Goal: Find specific page/section: Find specific page/section

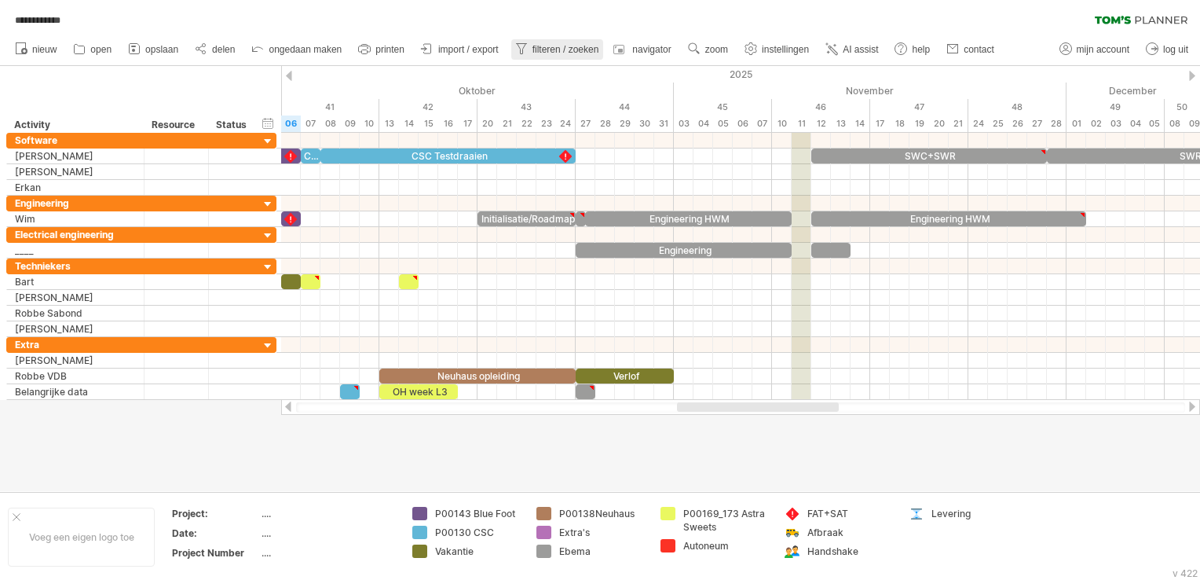
click at [569, 44] on span "filteren / zoeken" at bounding box center [565, 49] width 67 height 11
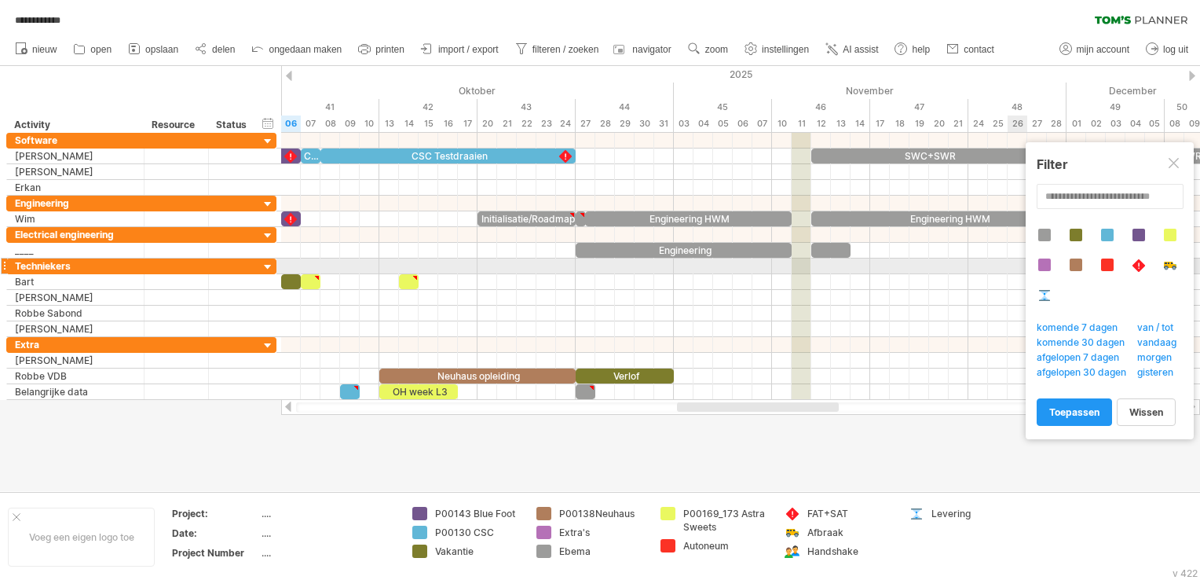
click at [1046, 266] on div at bounding box center [1044, 264] width 13 height 13
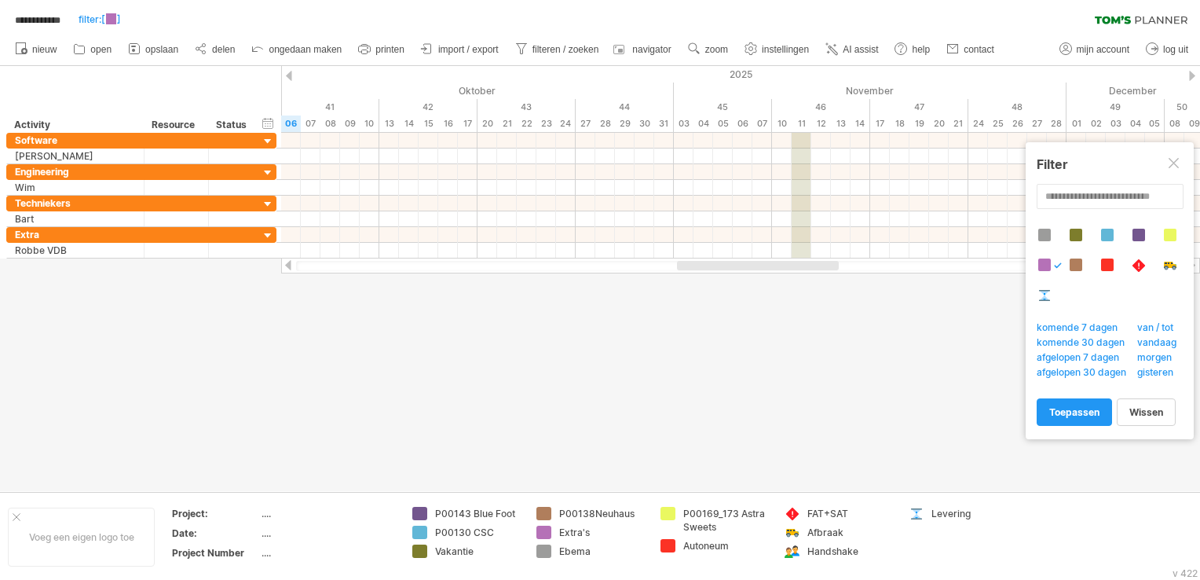
click at [1070, 263] on div at bounding box center [1076, 264] width 13 height 13
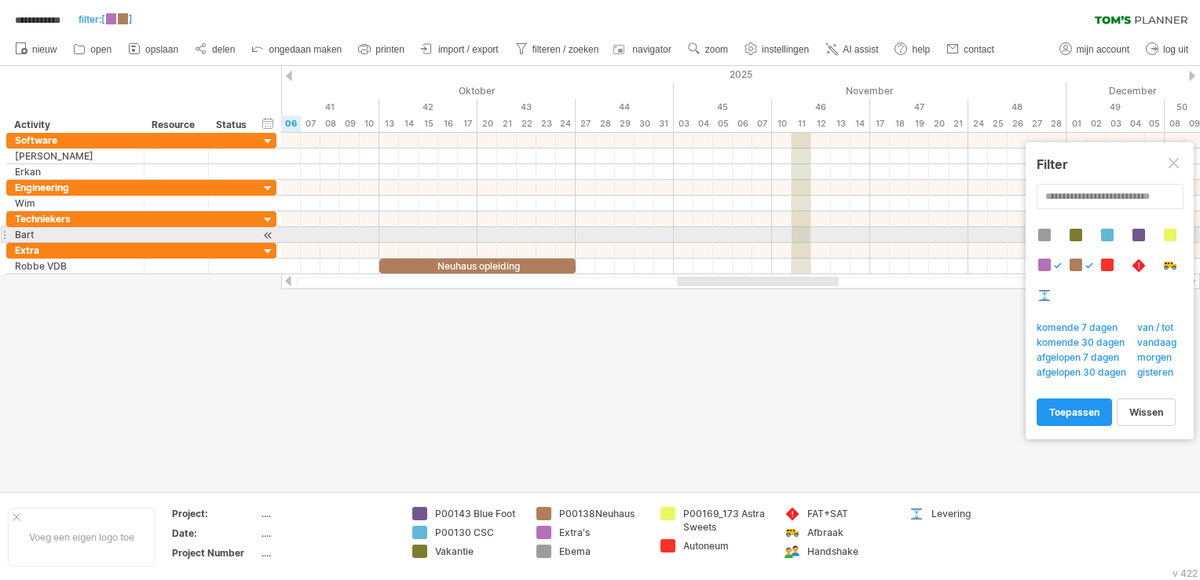
click at [1075, 230] on div at bounding box center [1076, 235] width 13 height 13
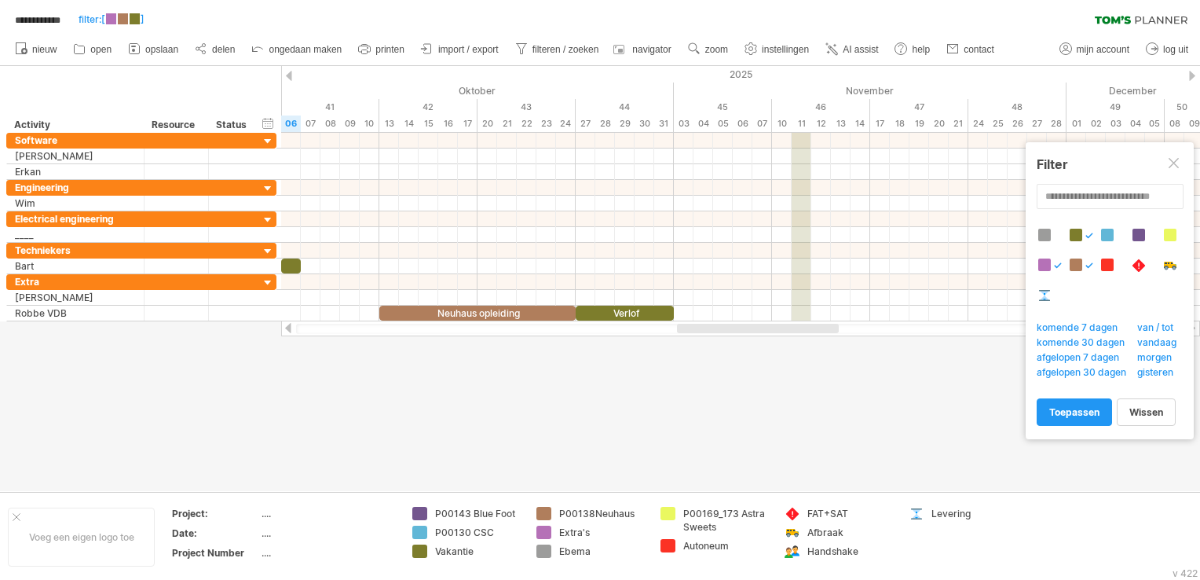
click at [1106, 230] on div at bounding box center [1107, 235] width 13 height 13
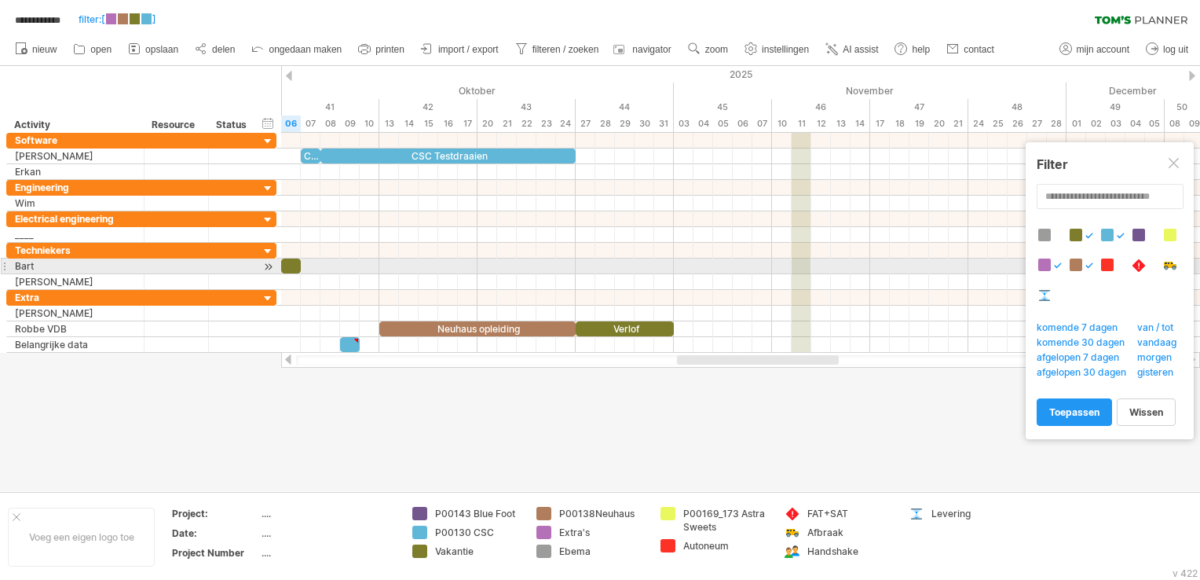
click at [1115, 259] on div at bounding box center [1116, 274] width 158 height 90
click at [1104, 261] on div at bounding box center [1107, 264] width 13 height 13
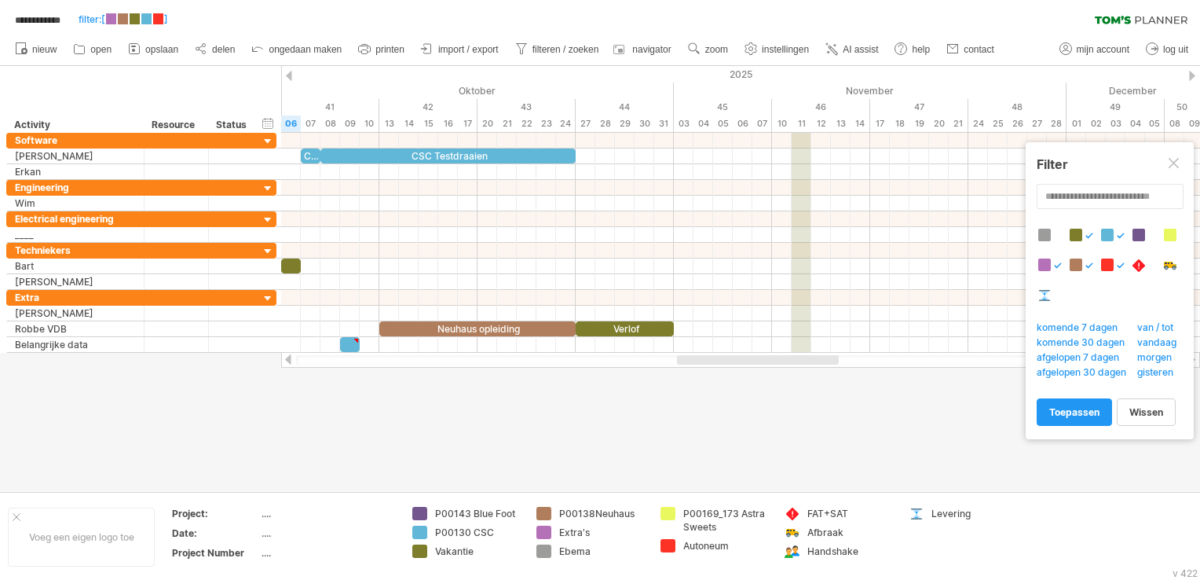
click at [1134, 262] on div at bounding box center [1138, 264] width 15 height 13
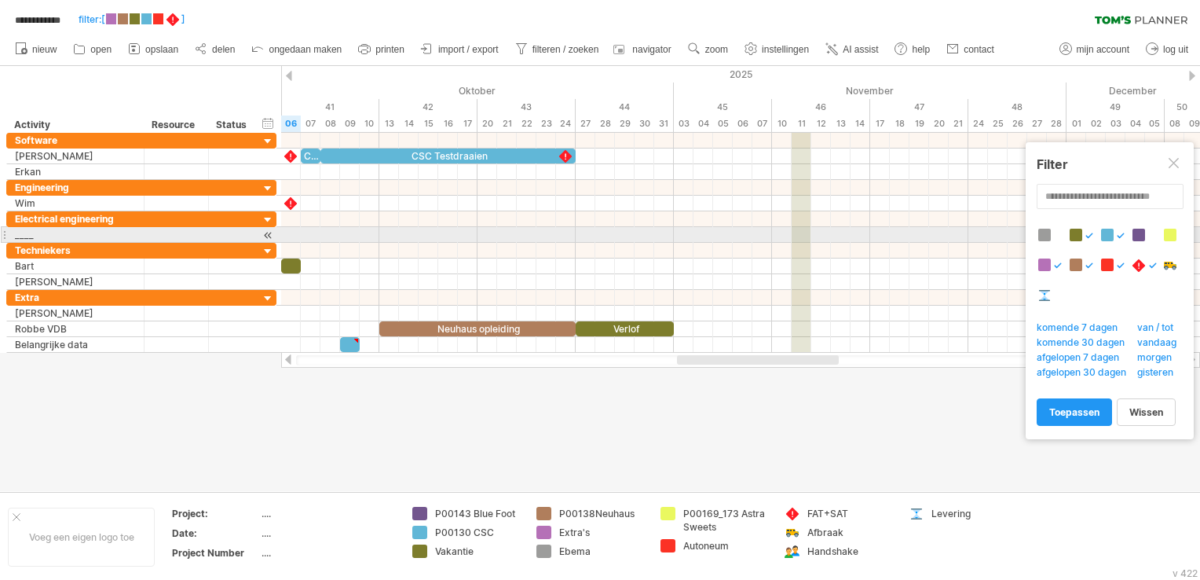
click at [1140, 234] on div at bounding box center [1138, 235] width 13 height 13
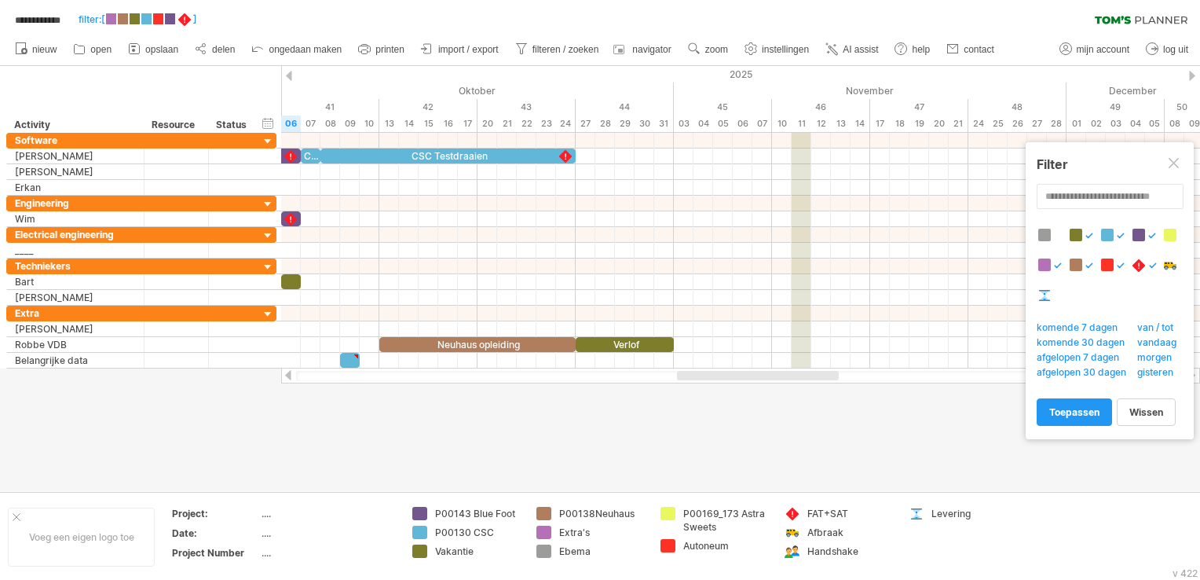
click at [1181, 236] on div at bounding box center [1116, 274] width 158 height 90
click at [1176, 235] on div at bounding box center [1170, 235] width 13 height 13
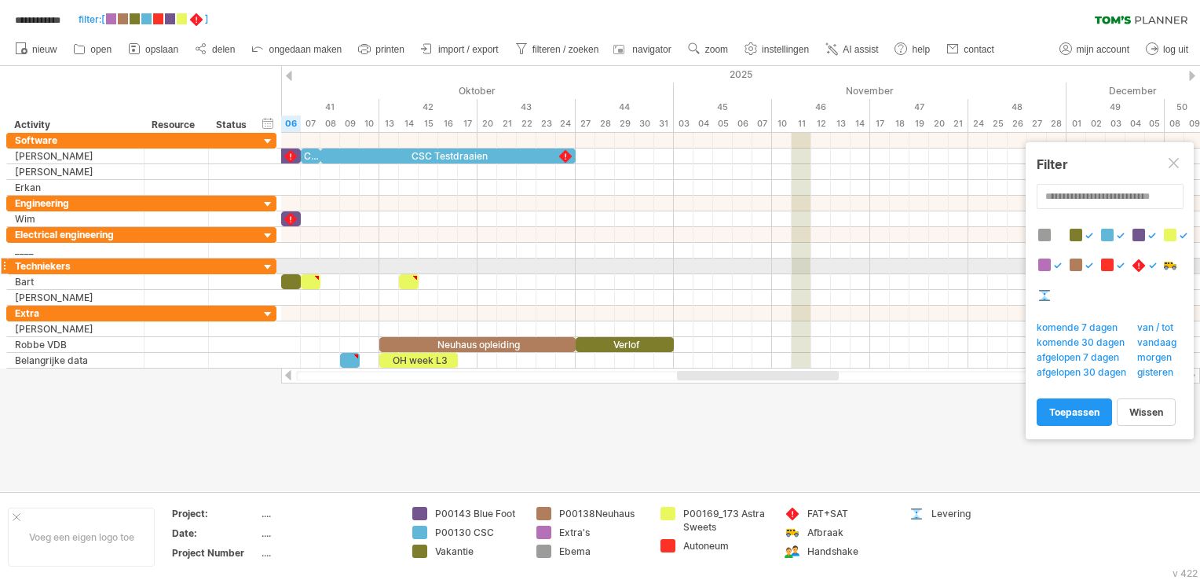
click at [1165, 262] on div at bounding box center [1169, 264] width 15 height 13
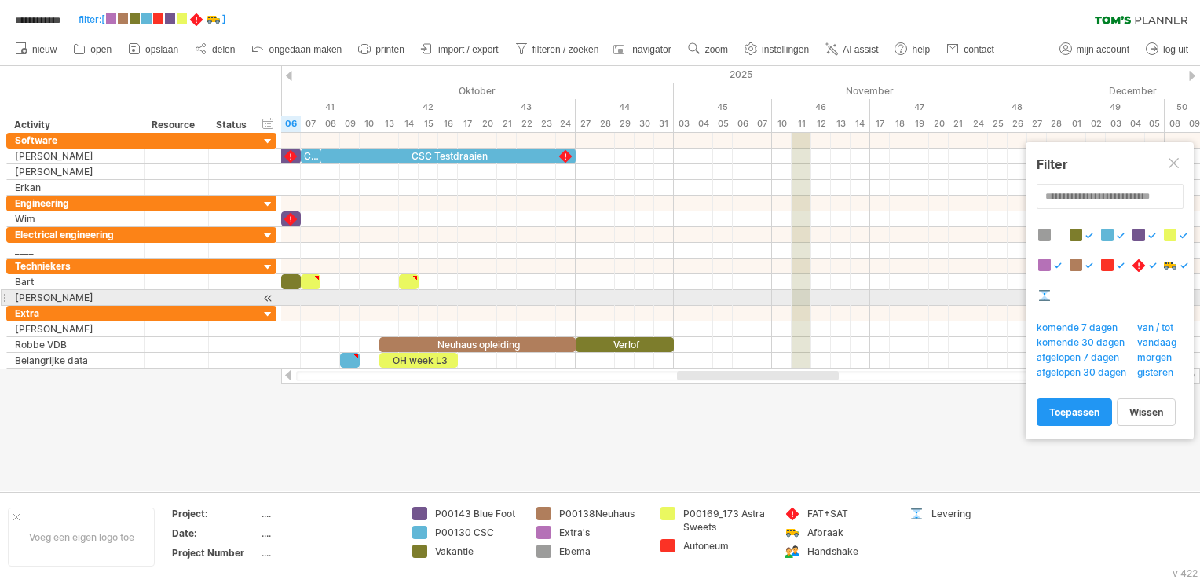
click at [1046, 294] on div at bounding box center [1044, 294] width 15 height 13
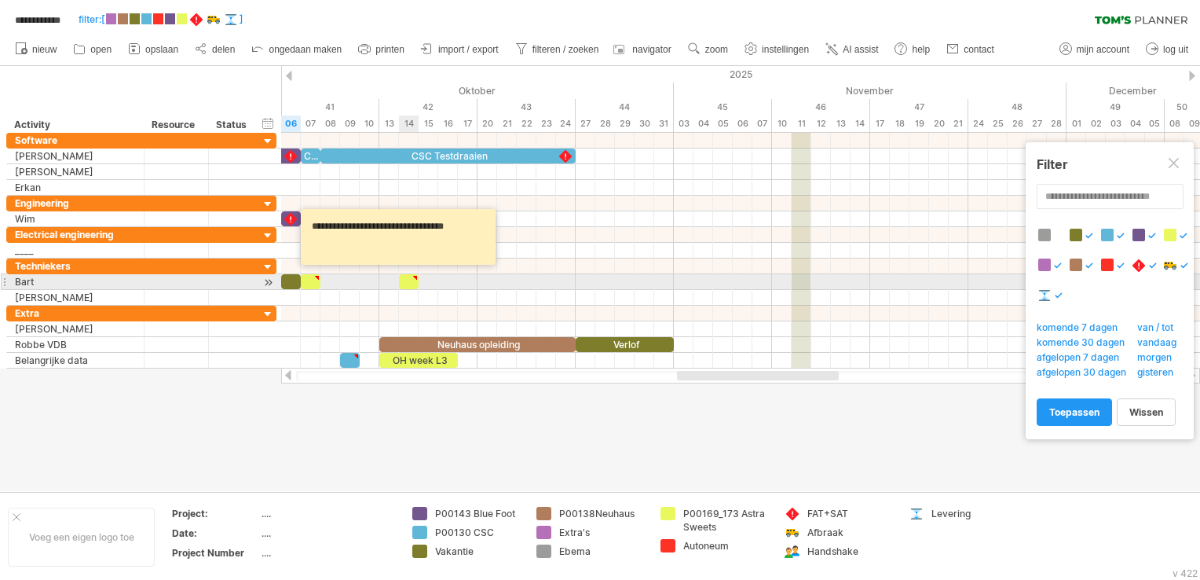
type textarea "**********"
